Goal: Task Accomplishment & Management: Use online tool/utility

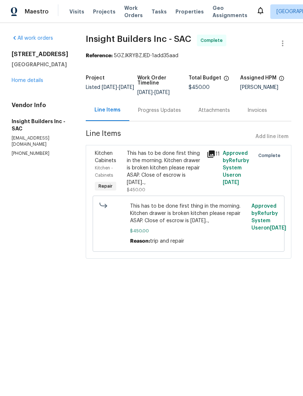
click at [96, 5] on div "Visits Projects Work Orders Tasks Properties Geo Assignments" at bounding box center [162, 11] width 187 height 15
click at [105, 5] on div "Visits Projects Work Orders Tasks Properties Geo Assignments" at bounding box center [162, 11] width 187 height 15
click at [177, 4] on div "Maestro Visits Projects Work Orders Tasks Properties Geo Assignments [GEOGRAPHI…" at bounding box center [151, 11] width 303 height 23
click at [179, 15] on span "Properties" at bounding box center [190, 11] width 28 height 7
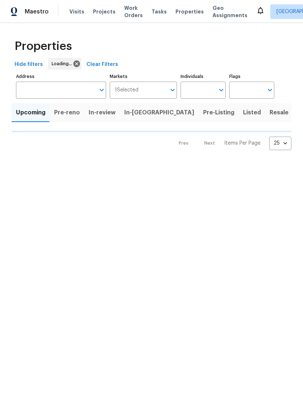
click at [180, 11] on span "Properties" at bounding box center [190, 11] width 28 height 7
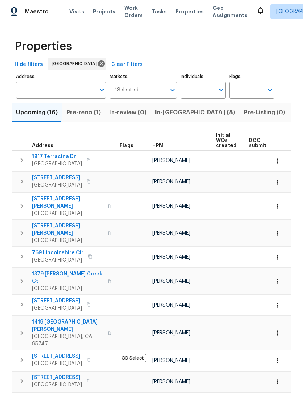
click at [167, 105] on button "In-[GEOGRAPHIC_DATA] (8)" at bounding box center [195, 112] width 89 height 19
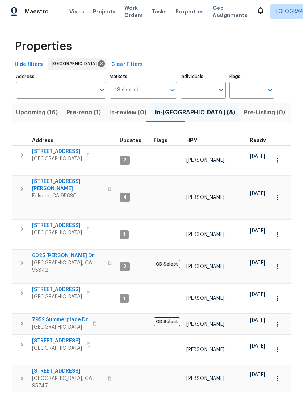
click at [45, 286] on span "[STREET_ADDRESS]" at bounding box center [57, 289] width 50 height 7
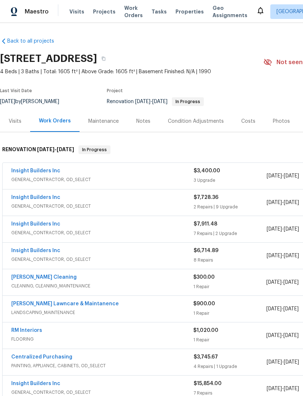
click at [245, 122] on div "Costs" at bounding box center [249, 121] width 14 height 7
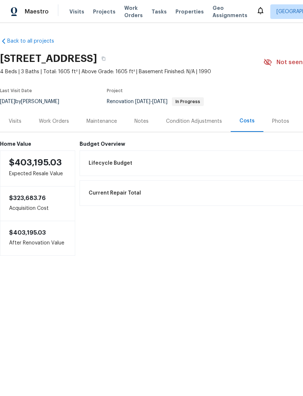
click at [56, 118] on div "Work Orders" at bounding box center [54, 121] width 30 height 7
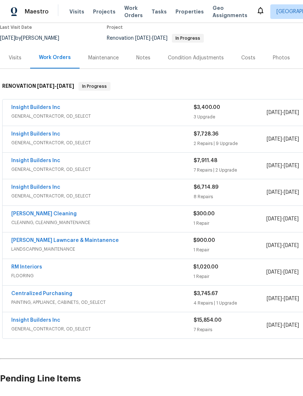
scroll to position [64, 0]
click at [144, 55] on div "Notes" at bounding box center [143, 57] width 14 height 7
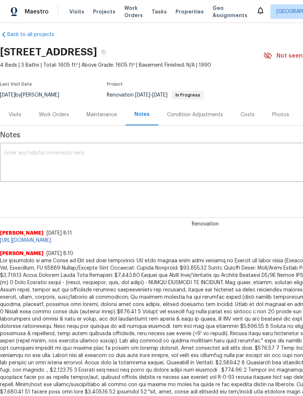
scroll to position [6, 0]
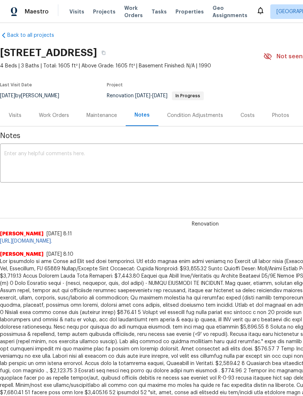
click at [34, 156] on textarea at bounding box center [205, 163] width 402 height 25
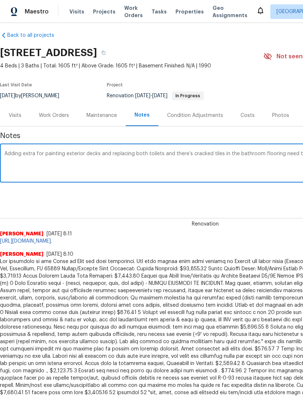
scroll to position [6, 108]
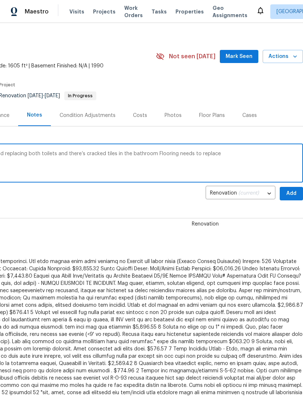
type textarea "Adding extra for painting exterior decks and replacing both toilets and there’s…"
click at [69, 212] on div "Renovation [PERSON_NAME] [DATE] 8:11 [URL][DOMAIN_NAME]." at bounding box center [97, 225] width 411 height 39
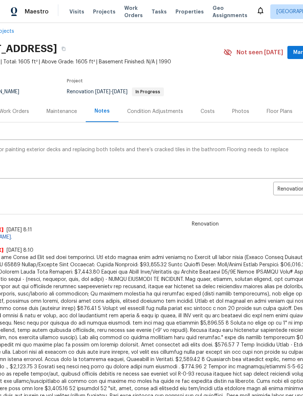
scroll to position [3, 8]
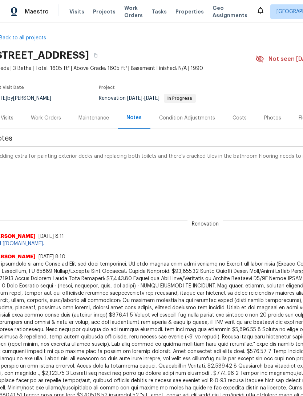
click at [47, 112] on div "Work Orders" at bounding box center [46, 117] width 48 height 21
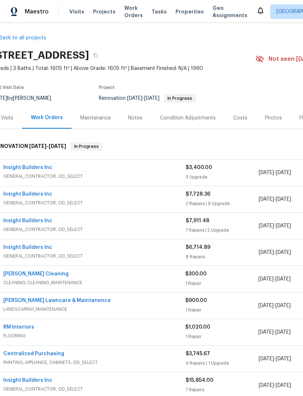
click at [35, 249] on link "Insight Builders Inc" at bounding box center [27, 247] width 49 height 5
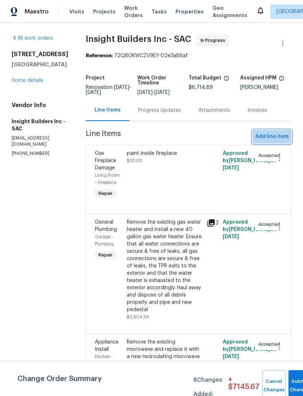
click at [268, 141] on span "Add line item" at bounding box center [272, 136] width 33 height 9
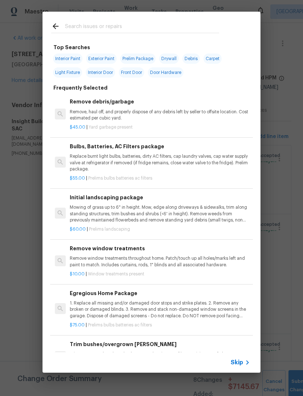
click at [101, 20] on div at bounding box center [136, 26] width 186 height 29
click at [96, 20] on div at bounding box center [136, 26] width 186 height 29
click at [79, 20] on div at bounding box center [136, 26] width 186 height 29
click at [90, 23] on input "text" at bounding box center [142, 27] width 154 height 11
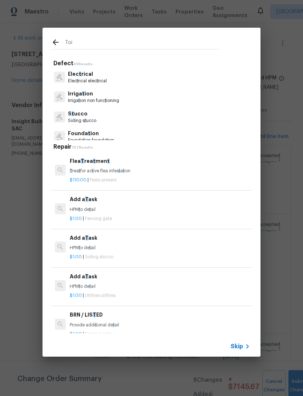
type input "Toil"
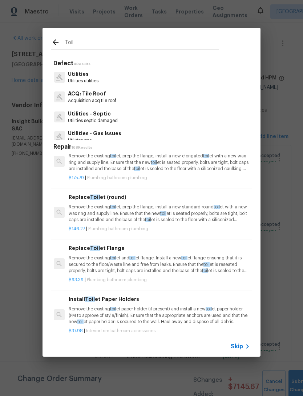
scroll to position [194, 1]
click at [125, 207] on p "Remove the existing toil et, prep the flange, install a new standard round toil…" at bounding box center [159, 212] width 180 height 19
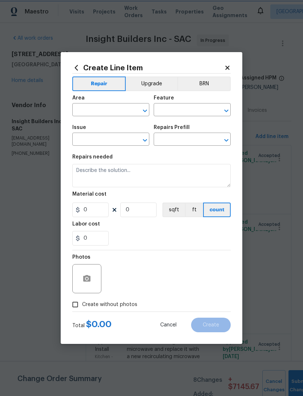
type input "Plumbing"
type input "Bathroom Plumbing"
type input "Replace Toilet (round) $146.27"
type textarea "Remove the existing toilet, prep the flange, install a new standard round toile…"
type input "146.27"
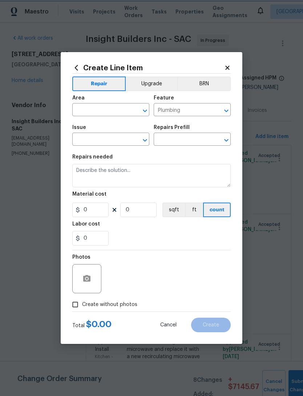
type input "1"
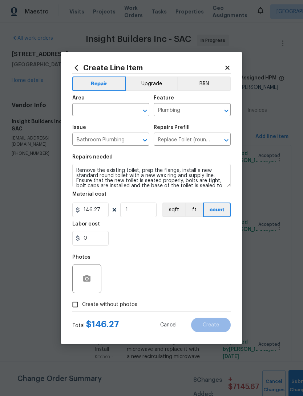
click at [100, 108] on input "text" at bounding box center [100, 110] width 57 height 11
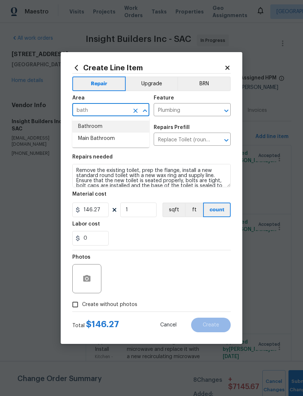
click at [90, 124] on li "Bathroom" at bounding box center [110, 126] width 77 height 12
type input "Bathroom"
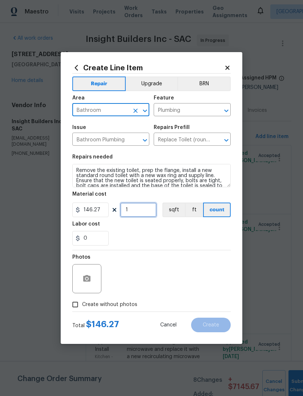
click at [131, 210] on input "1" at bounding box center [138, 209] width 36 height 15
type input "2"
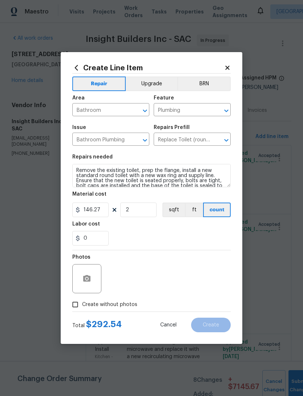
click at [126, 235] on div "0" at bounding box center [151, 238] width 159 height 15
click at [73, 299] on input "Create without photos" at bounding box center [75, 304] width 14 height 14
checkbox input "true"
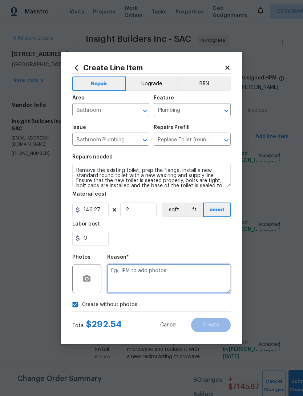
click at [124, 279] on textarea at bounding box center [169, 278] width 124 height 29
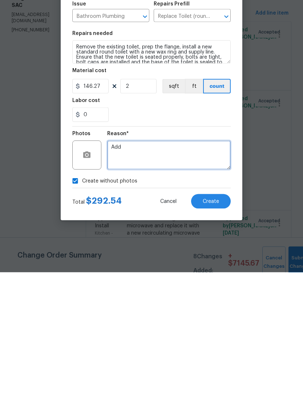
type textarea "Add"
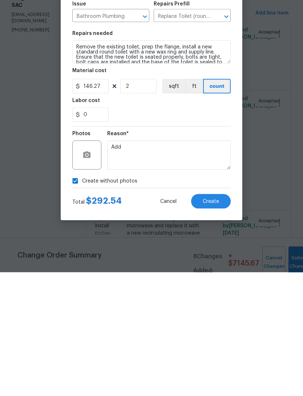
click at [207, 322] on span "Create" at bounding box center [211, 324] width 16 height 5
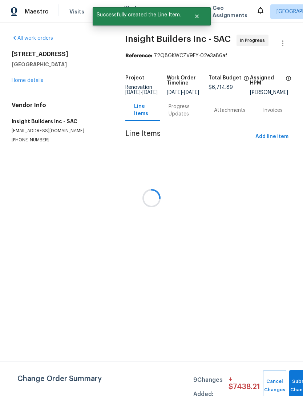
scroll to position [0, 0]
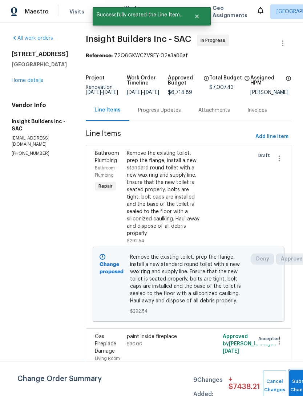
click at [291, 374] on button "Submit Changes" at bounding box center [301, 385] width 23 height 31
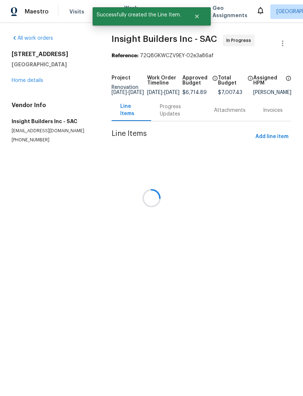
click at [280, 146] on div at bounding box center [151, 198] width 303 height 396
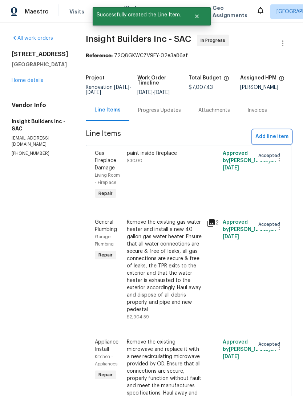
click at [277, 141] on span "Add line item" at bounding box center [272, 136] width 33 height 9
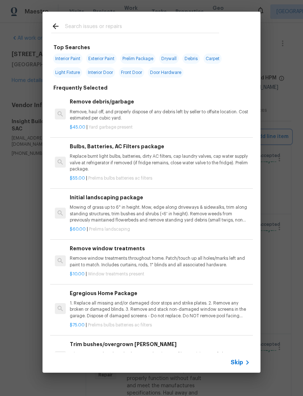
click at [20, 217] on div "Top Searches Interior Paint Exterior Paint Prelim Package Drywall Debris Carpet…" at bounding box center [151, 192] width 303 height 384
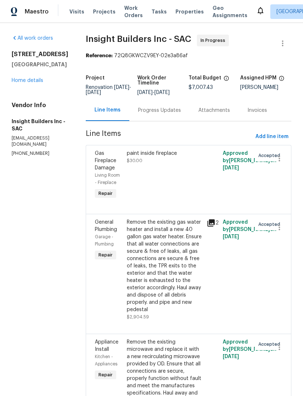
click at [29, 78] on link "Home details" at bounding box center [28, 80] width 32 height 5
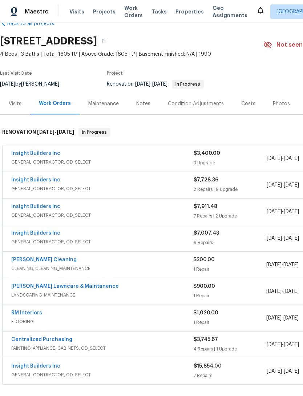
scroll to position [17, 0]
click at [30, 206] on link "Insight Builders Inc" at bounding box center [35, 206] width 49 height 5
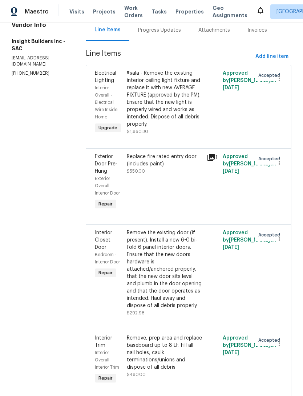
scroll to position [80, 0]
click at [153, 163] on div "Replace fire rated entry door (includes paint)" at bounding box center [165, 160] width 76 height 15
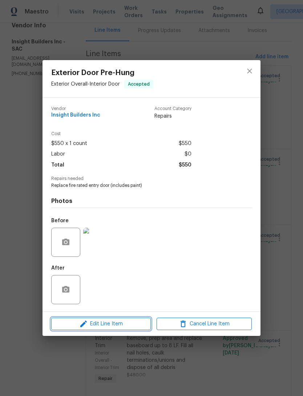
click at [100, 321] on span "Edit Line Item" at bounding box center [100, 323] width 95 height 9
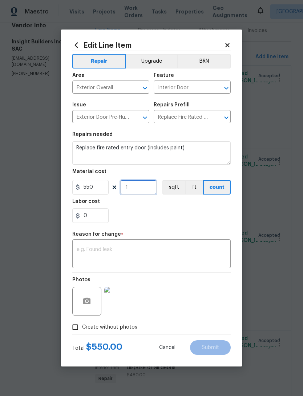
click at [135, 182] on input "1" at bounding box center [138, 187] width 36 height 15
click at [152, 192] on input "1" at bounding box center [138, 187] width 36 height 15
click at [153, 191] on input "1" at bounding box center [138, 187] width 36 height 15
type input "2"
click at [115, 251] on textarea at bounding box center [152, 254] width 150 height 15
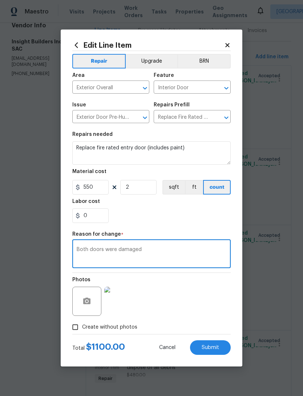
type textarea "Both doors were damaged"
click at [32, 176] on body "Maestro Visits Projects Work Orders Tasks Properties Geo Assignments [GEOGRAPHI…" at bounding box center [151, 198] width 303 height 396
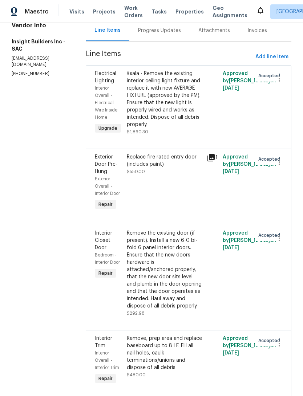
click at [153, 194] on div "Replace fire rated entry door (includes paint) $550.00" at bounding box center [165, 182] width 80 height 63
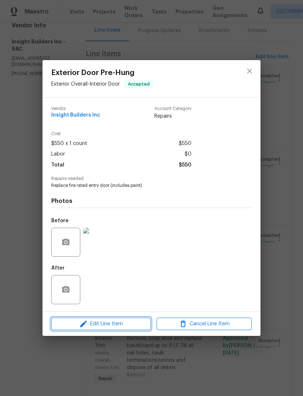
click at [100, 322] on span "Edit Line Item" at bounding box center [100, 323] width 95 height 9
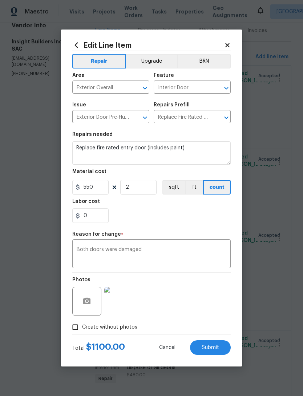
click at [207, 345] on span "Submit" at bounding box center [210, 347] width 17 height 5
type input "1"
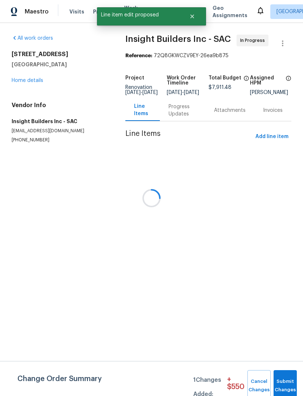
scroll to position [0, 0]
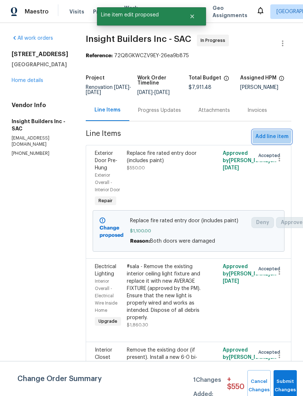
click at [269, 140] on span "Add line item" at bounding box center [272, 136] width 33 height 9
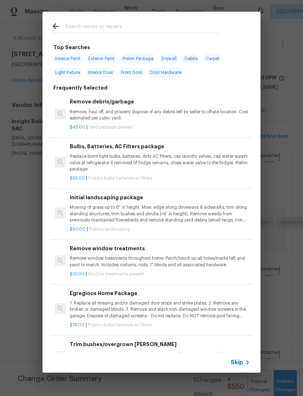
click at [91, 25] on input "text" at bounding box center [142, 27] width 154 height 11
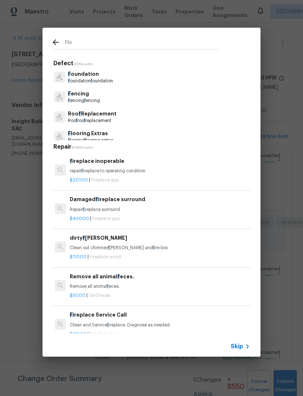
type input "Floo"
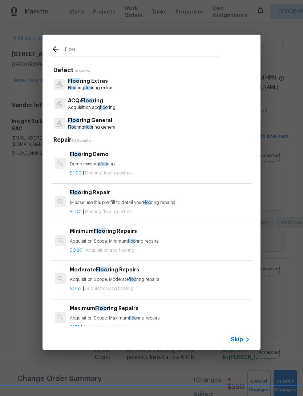
click at [84, 81] on p "Floo ring Extras" at bounding box center [90, 81] width 45 height 8
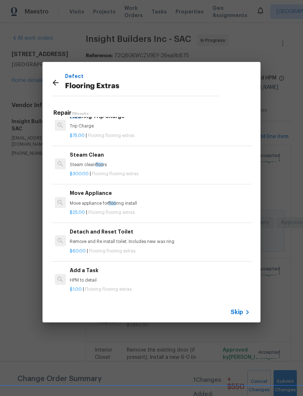
scroll to position [126, 0]
click at [83, 271] on h6 "Add a Task" at bounding box center [160, 270] width 180 height 8
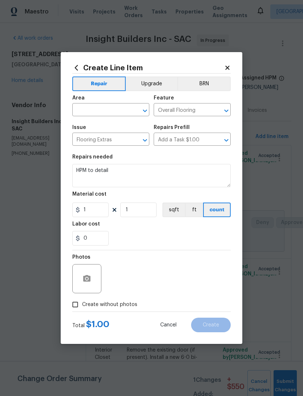
click at [109, 110] on input "text" at bounding box center [100, 110] width 57 height 11
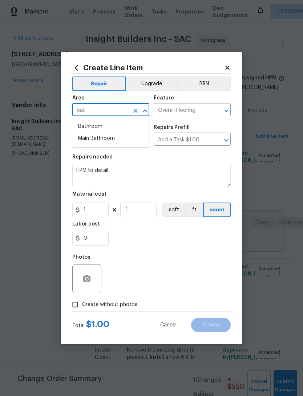
click at [90, 127] on li "Bathroom" at bounding box center [110, 126] width 77 height 12
type input "Bathroom"
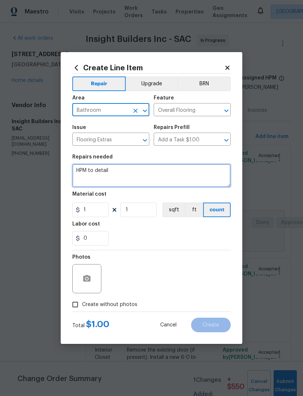
click at [110, 175] on textarea "HPM to detail" at bounding box center [151, 175] width 159 height 23
type textarea "H"
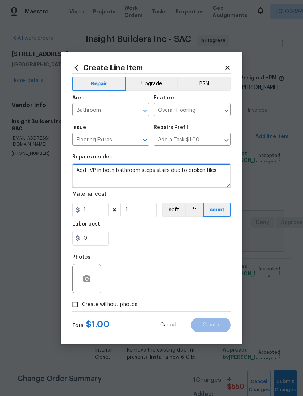
type textarea "Add LVP in both bathroom steps stairs due to broken tiles"
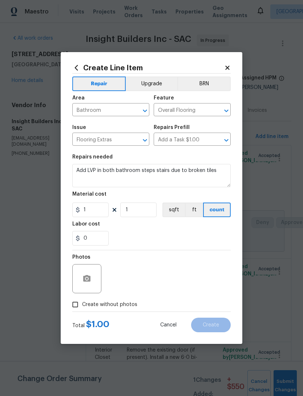
click at [142, 233] on div "0" at bounding box center [151, 238] width 159 height 15
click at [98, 208] on input "1" at bounding box center [90, 209] width 36 height 15
type input "2.5"
click at [137, 210] on input "1" at bounding box center [138, 209] width 36 height 15
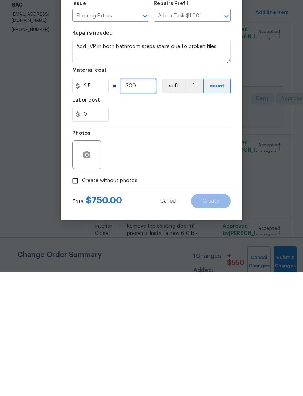
scroll to position [1, 0]
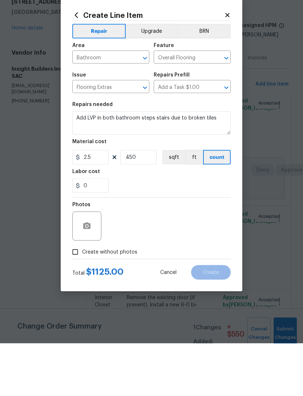
click at [144, 250] on div at bounding box center [151, 250] width 159 height 0
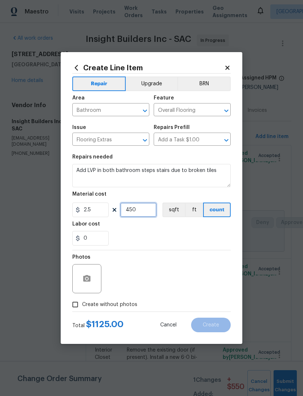
click at [140, 207] on input "450" at bounding box center [138, 209] width 36 height 15
click at [142, 203] on input "450" at bounding box center [138, 209] width 36 height 15
click at [141, 212] on input "450" at bounding box center [138, 209] width 36 height 15
type input "200"
click at [113, 236] on div "0" at bounding box center [151, 238] width 159 height 15
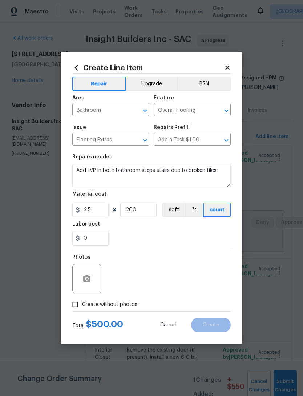
click at [184, 278] on div "Photos" at bounding box center [151, 273] width 159 height 47
click at [71, 300] on input "Create without photos" at bounding box center [75, 304] width 14 height 14
checkbox input "true"
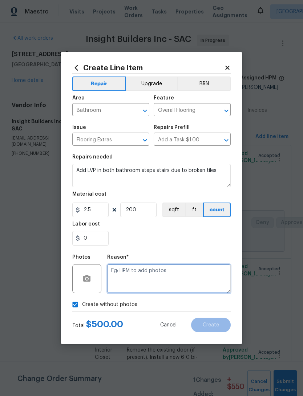
click at [130, 277] on textarea at bounding box center [169, 278] width 124 height 29
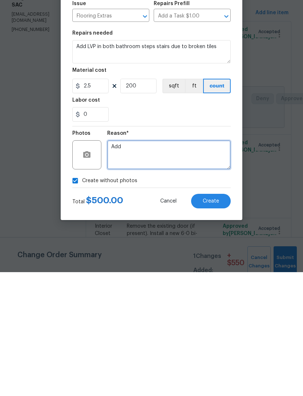
type textarea "Add"
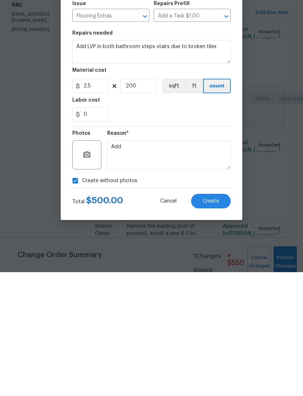
click at [170, 297] on div "Create without photos" at bounding box center [151, 304] width 159 height 14
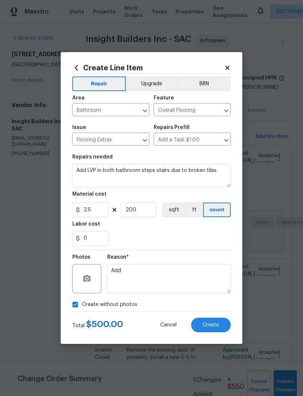
click at [207, 323] on span "Create" at bounding box center [211, 324] width 16 height 5
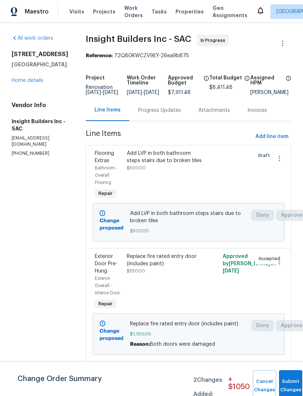
scroll to position [0, 0]
click at [28, 80] on link "Home details" at bounding box center [28, 80] width 32 height 5
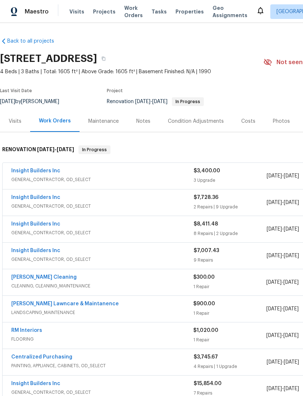
click at [32, 226] on link "Insight Builders Inc" at bounding box center [35, 223] width 49 height 5
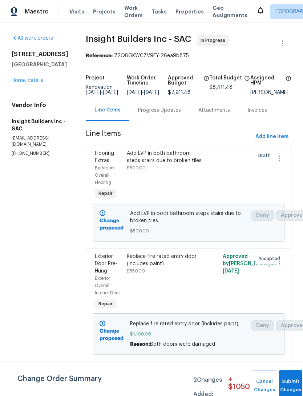
click at [24, 79] on link "Home details" at bounding box center [28, 80] width 32 height 5
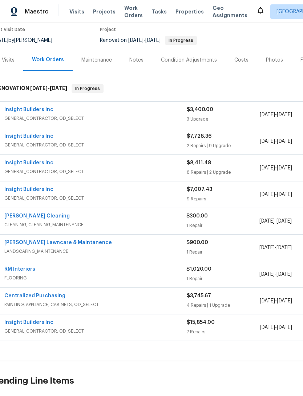
scroll to position [61, 7]
click at [39, 321] on link "Insight Builders Inc" at bounding box center [28, 321] width 49 height 5
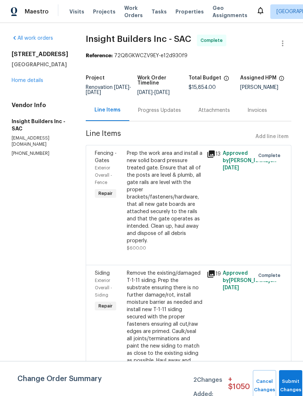
click at [23, 75] on div "[STREET_ADDRESS] Home details" at bounding box center [40, 67] width 57 height 33
click at [24, 78] on link "Home details" at bounding box center [28, 80] width 32 height 5
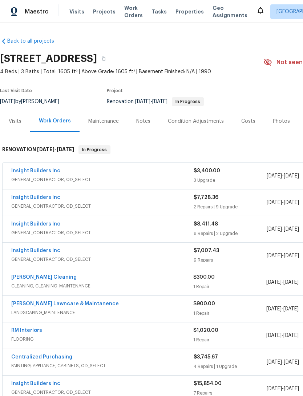
click at [33, 196] on link "Insight Builders Inc" at bounding box center [35, 197] width 49 height 5
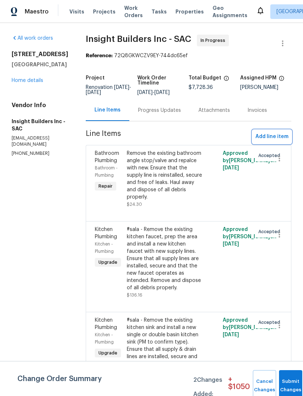
click at [273, 141] on span "Add line item" at bounding box center [272, 136] width 33 height 9
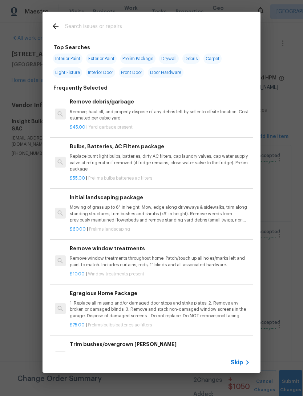
click at [109, 22] on input "text" at bounding box center [142, 27] width 154 height 11
click at [103, 60] on span "Exterior Paint" at bounding box center [101, 58] width 31 height 10
type input "Exterior Paint"
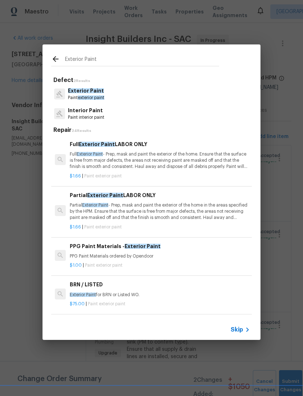
click at [87, 92] on span "Exterior Paint" at bounding box center [86, 90] width 36 height 5
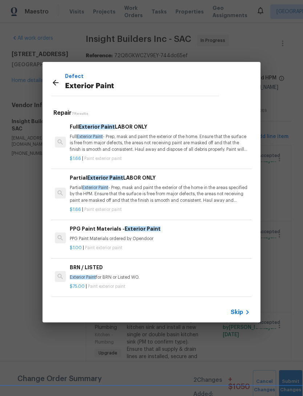
click at [142, 194] on p "Partial Exterior Paint - Prep, mask and paint the exterior of the home in the a…" at bounding box center [160, 193] width 180 height 19
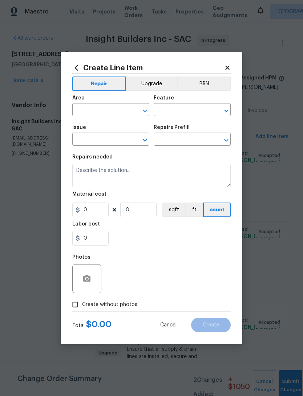
type input "Overall Paint"
type input "Exterior Paint"
type input "Partial Exterior Paint LABOR ONLY $1.66"
type textarea "Partial Exterior Paint - Prep, mask and paint the exterior of the home in the a…"
type input "1.66"
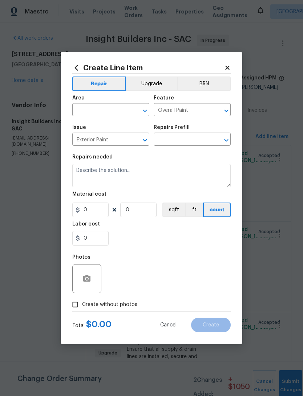
type input "1"
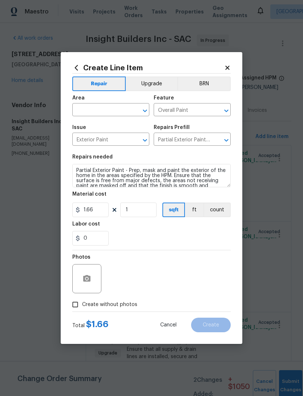
click at [113, 107] on input "text" at bounding box center [100, 110] width 57 height 11
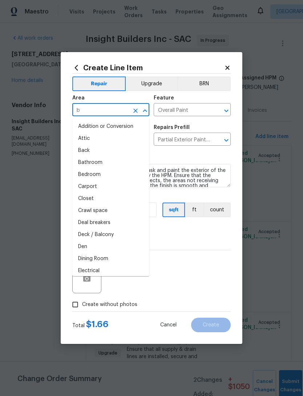
click at [85, 151] on li "Back" at bounding box center [110, 150] width 77 height 12
type input "Back"
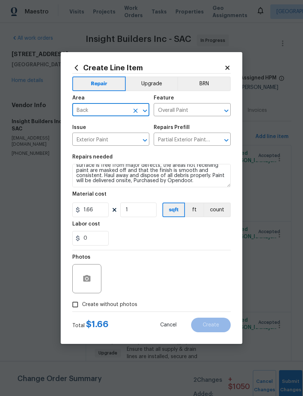
scroll to position [15, 0]
click at [143, 180] on textarea "Partial Exterior Paint - Prep, mask and paint the exterior of the home in the a…" at bounding box center [151, 175] width 159 height 23
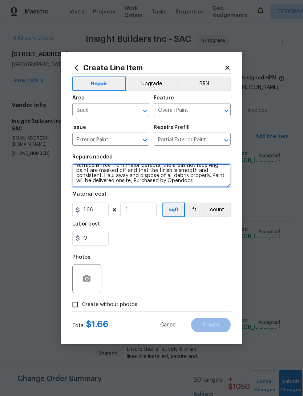
click at [143, 180] on textarea "Partial Exterior Paint - Prep, mask and paint the exterior of the home in the a…" at bounding box center [151, 175] width 159 height 23
click at [193, 182] on textarea "Partial Exterior Paint - Prep, mask and paint the exterior of the home in the a…" at bounding box center [151, 175] width 159 height 23
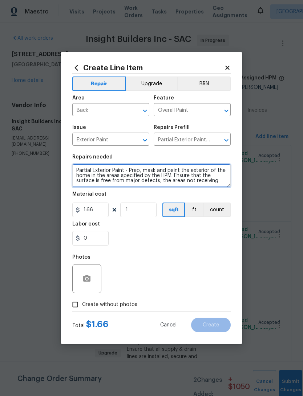
scroll to position [0, 0]
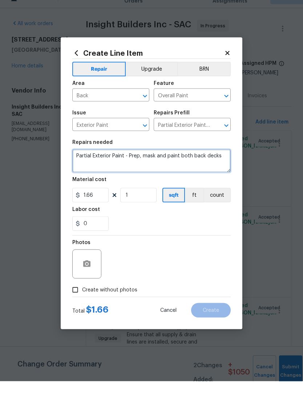
type textarea "Partial Exterior Paint - Prep, mask and paint both back decks"
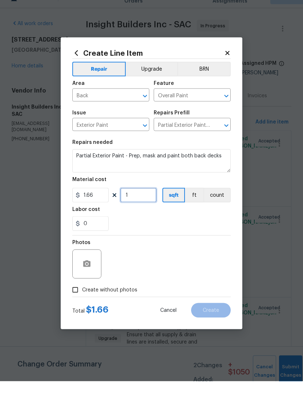
click at [134, 202] on input "1" at bounding box center [138, 209] width 36 height 15
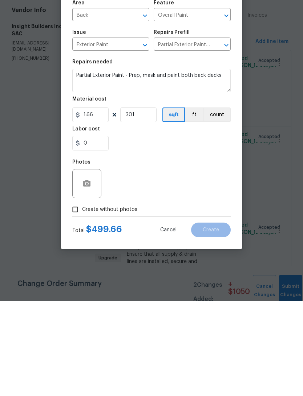
click at [137, 191] on div "Material cost" at bounding box center [151, 195] width 159 height 9
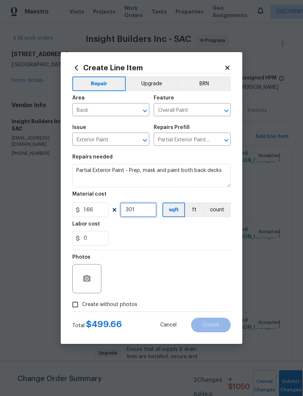
click at [151, 206] on input "301" at bounding box center [138, 209] width 36 height 15
click at [149, 211] on input "301" at bounding box center [138, 209] width 36 height 15
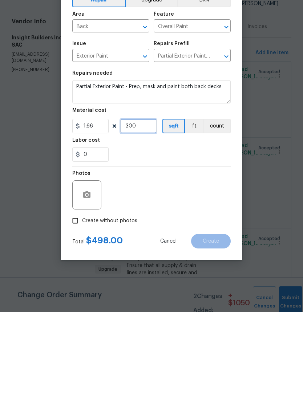
type input "300"
click at [227, 250] on div "Photos" at bounding box center [151, 273] width 159 height 47
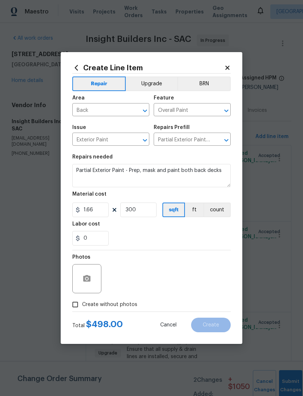
click at [82, 305] on input "Create without photos" at bounding box center [75, 304] width 14 height 14
checkbox input "true"
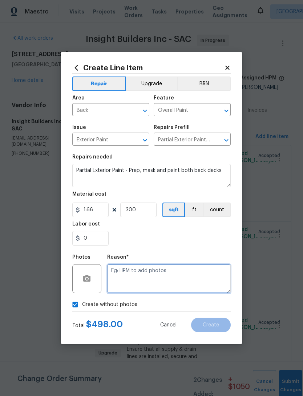
click at [135, 283] on textarea at bounding box center [169, 278] width 124 height 29
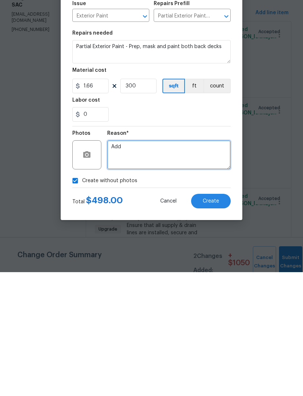
type textarea "Add"
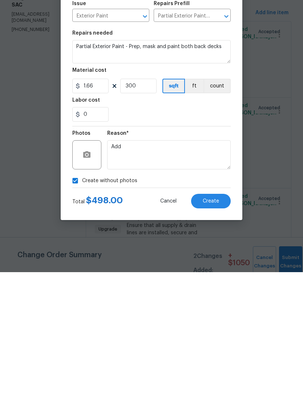
click at [213, 322] on span "Create" at bounding box center [211, 324] width 16 height 5
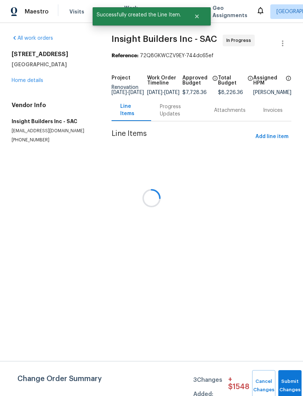
scroll to position [0, 0]
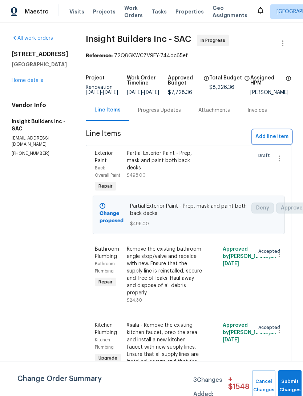
click at [278, 141] on span "Add line item" at bounding box center [272, 136] width 33 height 9
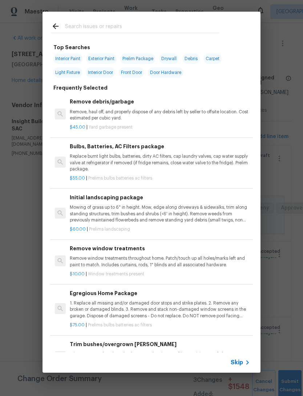
click at [86, 27] on input "text" at bounding box center [142, 27] width 154 height 11
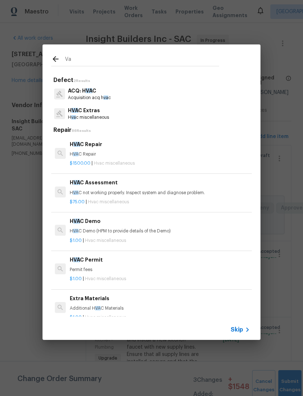
type input "V"
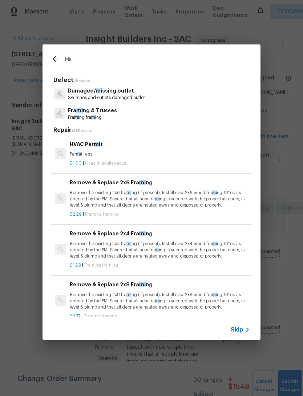
type input "Mirr"
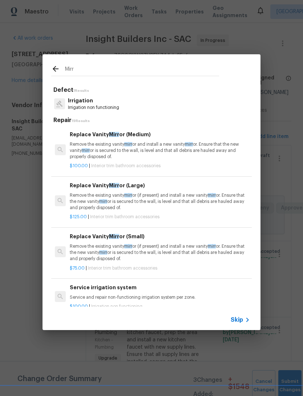
click at [107, 148] on p "Remove the existing vanity mirr or and install a new vanity mirr or. Ensure tha…" at bounding box center [160, 150] width 180 height 19
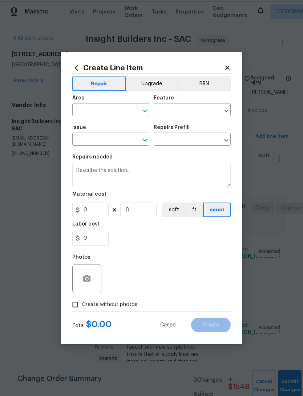
type input "Interior Trim"
type input "Bathroom Accesories"
type input "Replace Vanity Mirror (Medium) $100.00"
type textarea "Remove the existing vanity mirror and install a new vanity mirror. Ensure that …"
type input "100"
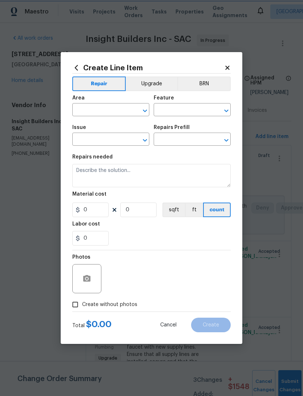
type input "1"
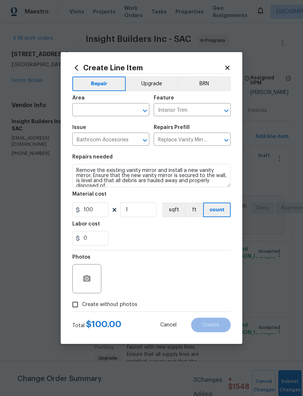
click at [100, 114] on input "text" at bounding box center [100, 110] width 57 height 11
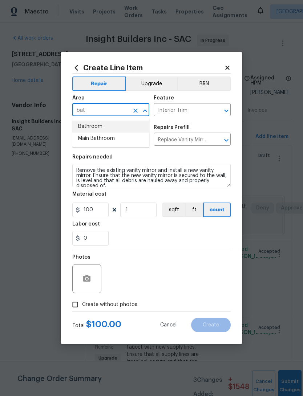
click at [84, 126] on li "Bathroom" at bounding box center [110, 126] width 77 height 12
type input "Bathroom"
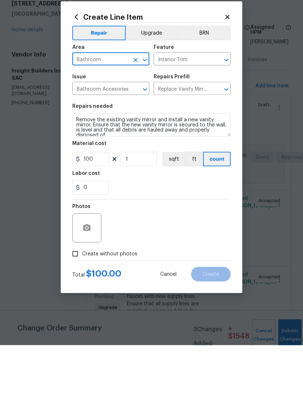
click at [75, 297] on input "Create without photos" at bounding box center [75, 304] width 14 height 14
checkbox input "true"
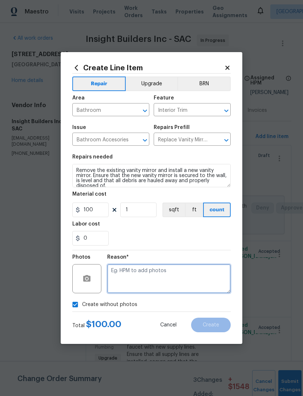
click at [121, 279] on textarea at bounding box center [169, 278] width 124 height 29
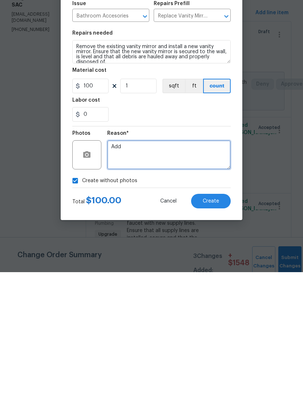
type textarea "Add"
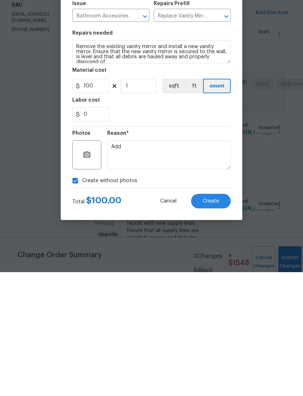
click at [207, 322] on span "Create" at bounding box center [211, 324] width 16 height 5
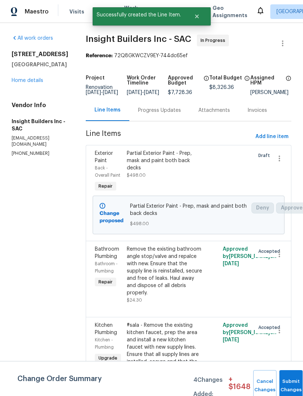
scroll to position [0, 0]
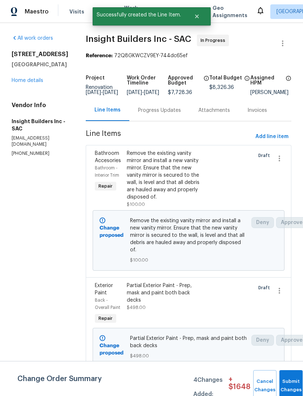
click at [287, 383] on button "Submit Changes" at bounding box center [291, 385] width 23 height 31
